Goal: Information Seeking & Learning: Learn about a topic

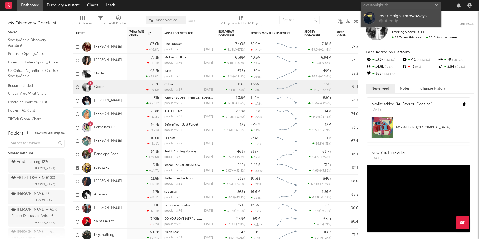
type input "overtonight th"
click at [413, 16] on div "overtonight throwaways" at bounding box center [408, 16] width 59 height 6
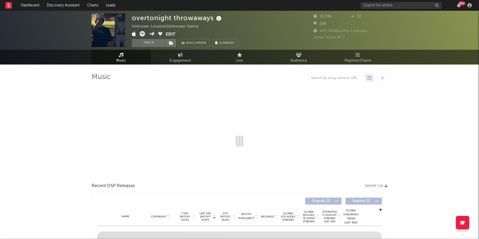
select select "1w"
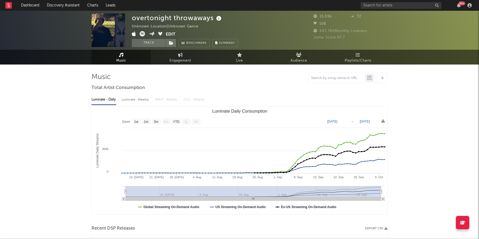
click at [117, 60] on span "Music" at bounding box center [121, 61] width 10 height 6
